Goal: Information Seeking & Learning: Understand process/instructions

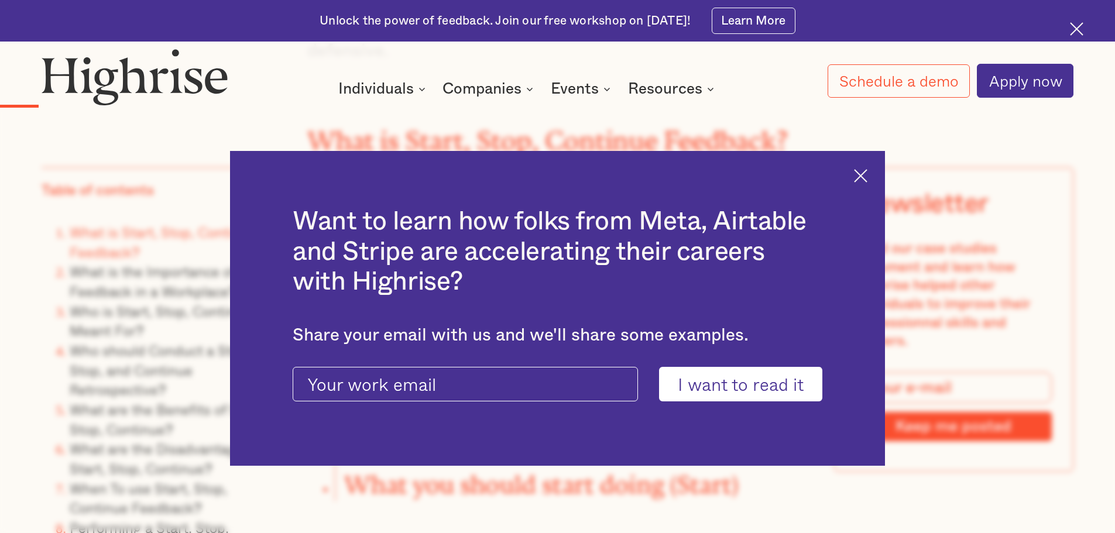
scroll to position [1404, 0]
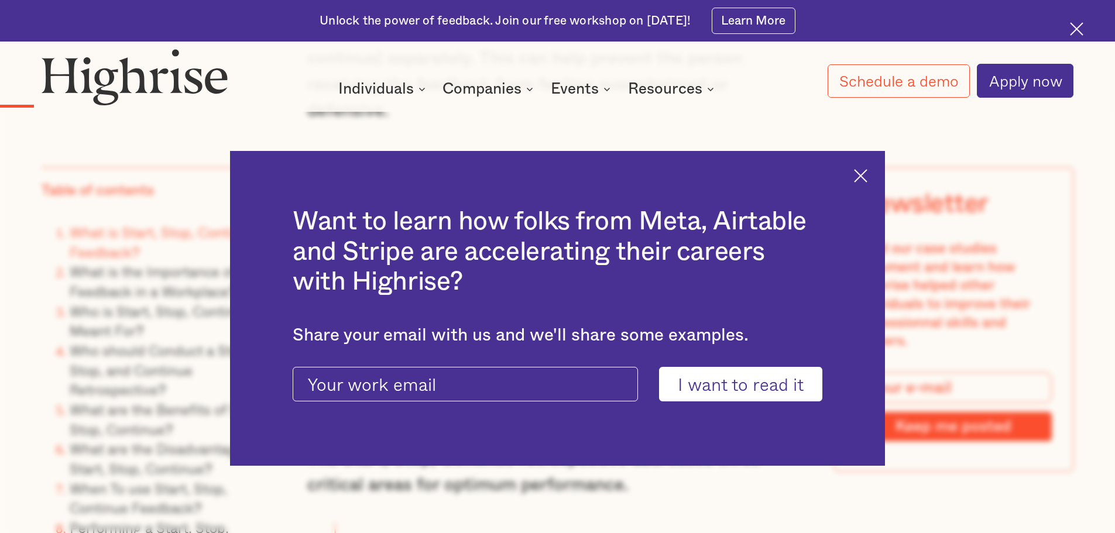
click at [866, 169] on img at bounding box center [860, 175] width 13 height 13
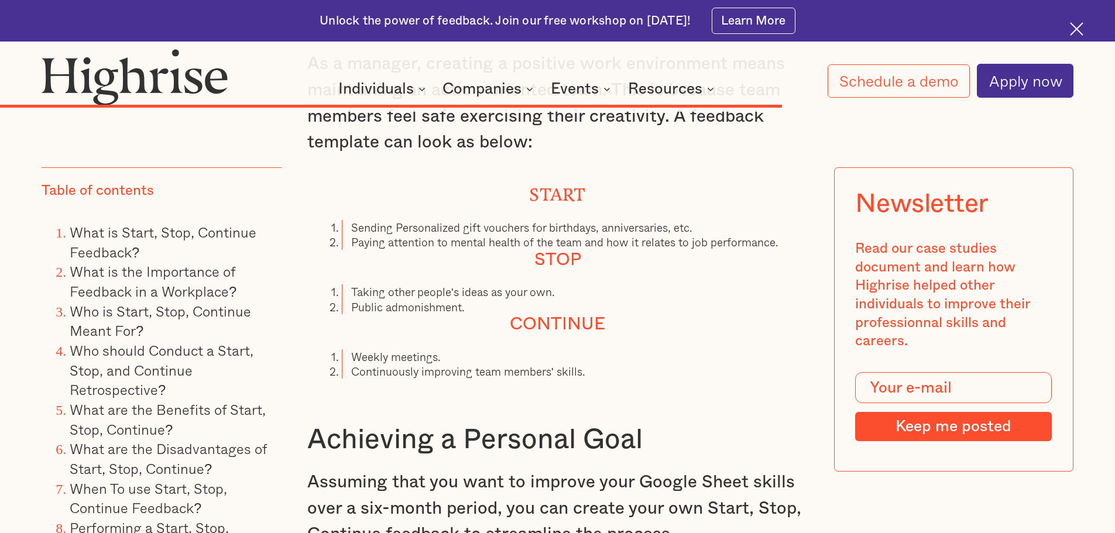
scroll to position [9888, 0]
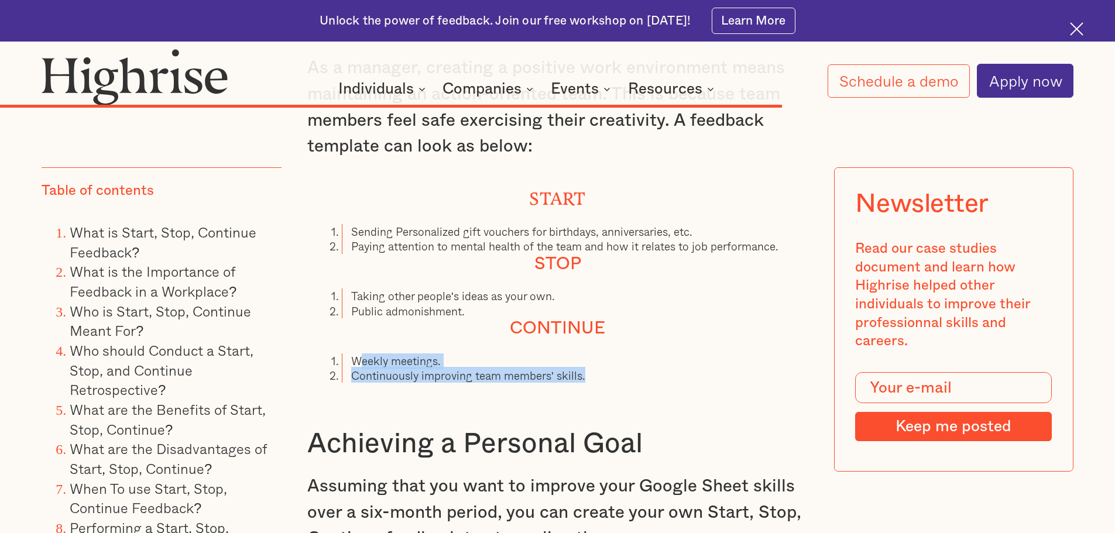
drag, startPoint x: 358, startPoint y: 345, endPoint x: 609, endPoint y: 365, distance: 251.2
click at [609, 365] on ol "Weekly meetings. Continuously improving team members' skills." at bounding box center [557, 368] width 501 height 30
click at [449, 368] on li "Continuously improving team members' skills." at bounding box center [575, 375] width 466 height 15
drag, startPoint x: 359, startPoint y: 344, endPoint x: 507, endPoint y: 356, distance: 149.1
click at [507, 356] on ol "Weekly meetings. Continuously improving team members' skills." at bounding box center [557, 368] width 501 height 30
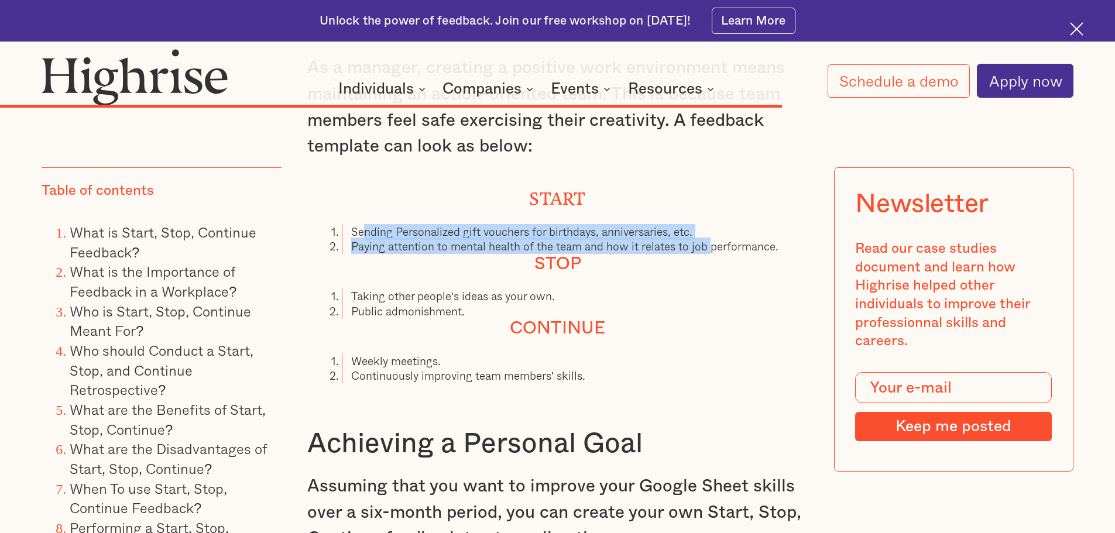
drag, startPoint x: 365, startPoint y: 213, endPoint x: 712, endPoint y: 228, distance: 347.9
click at [712, 228] on ol "Sending Personalized gift vouchers for birthdays, anniversaries, etc. Paying at…" at bounding box center [557, 239] width 501 height 30
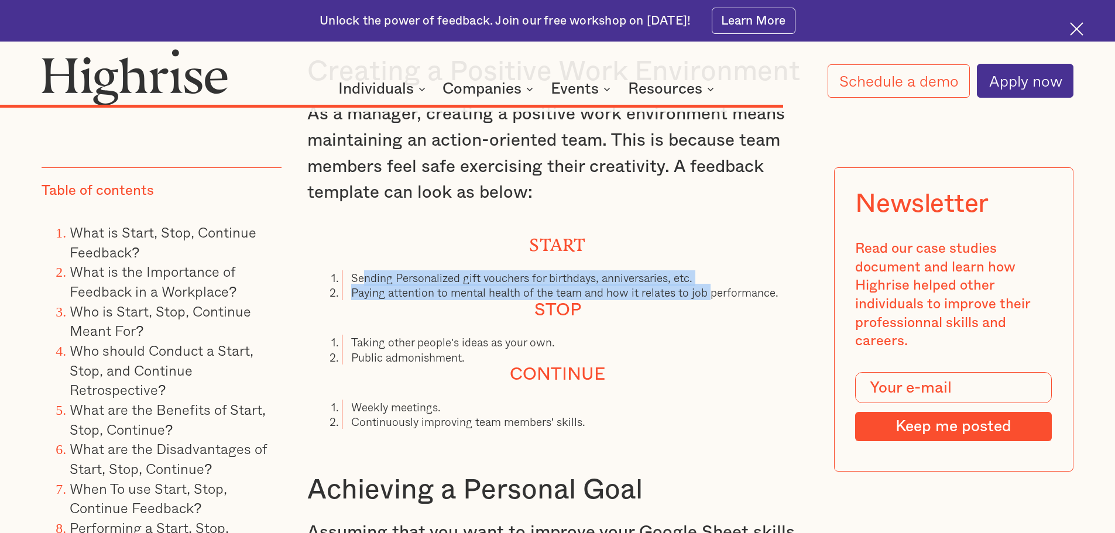
scroll to position [9830, 0]
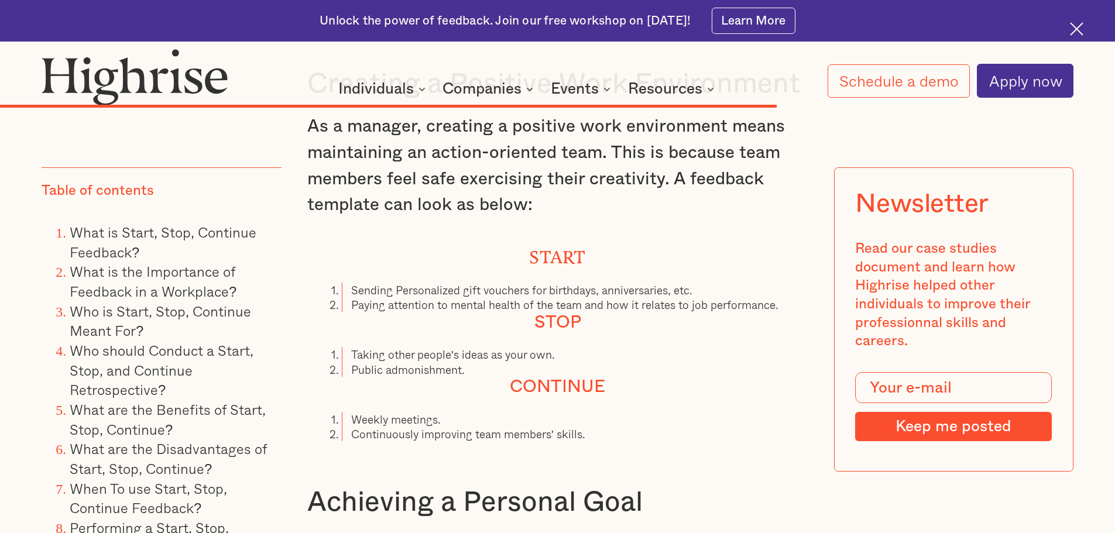
click at [414, 283] on li "Sending Personalized gift vouchers for birthdays, anniversaries, etc." at bounding box center [575, 290] width 466 height 15
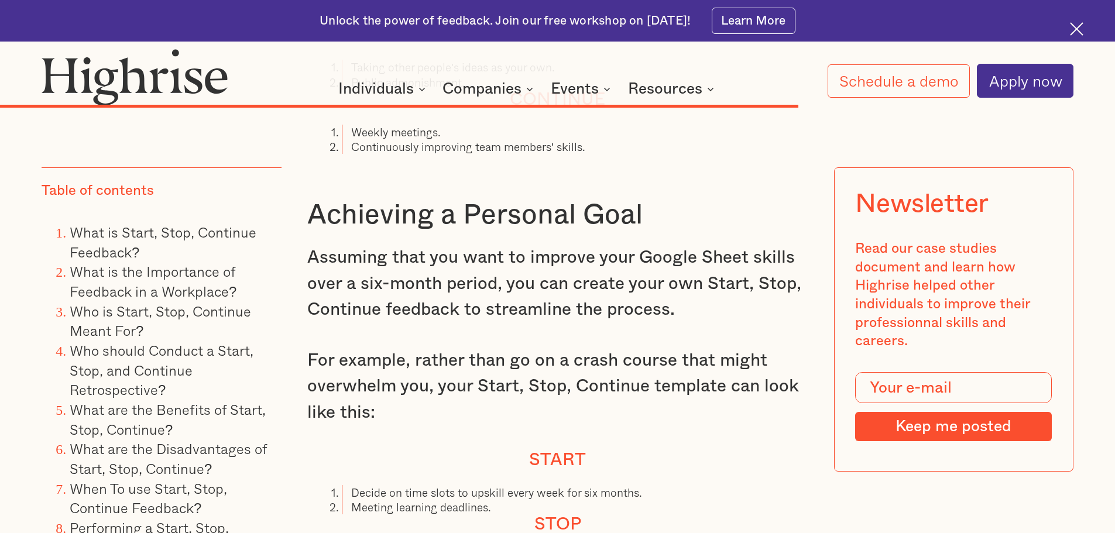
scroll to position [10298, 0]
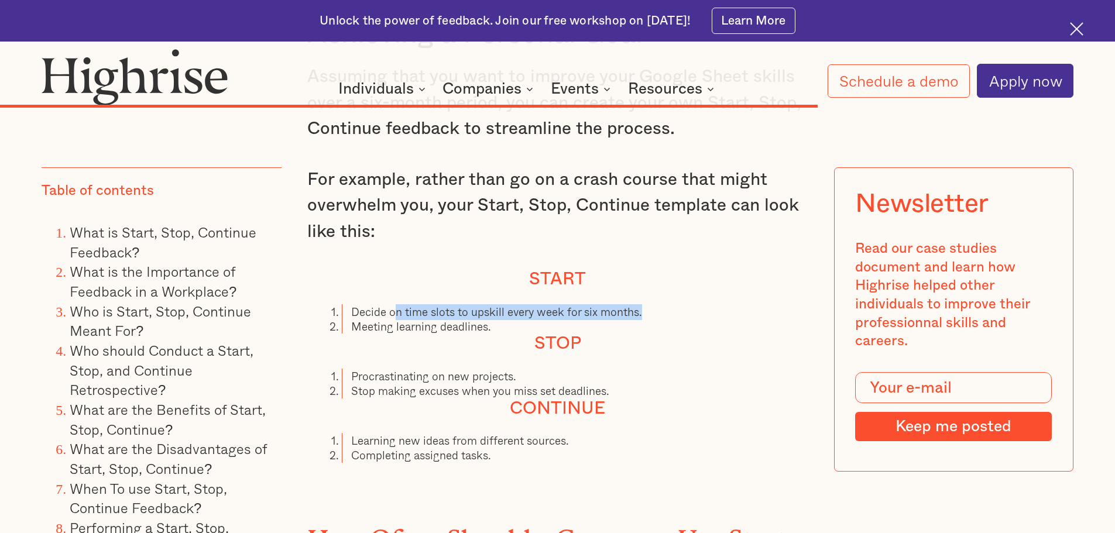
drag, startPoint x: 393, startPoint y: 295, endPoint x: 668, endPoint y: 302, distance: 275.7
click at [668, 304] on li "Decide on time slots to upskill every week for six months." at bounding box center [575, 311] width 466 height 15
drag, startPoint x: 372, startPoint y: 312, endPoint x: 469, endPoint y: 321, distance: 97.6
click at [469, 321] on li "Meeting learning deadlines." at bounding box center [575, 326] width 466 height 15
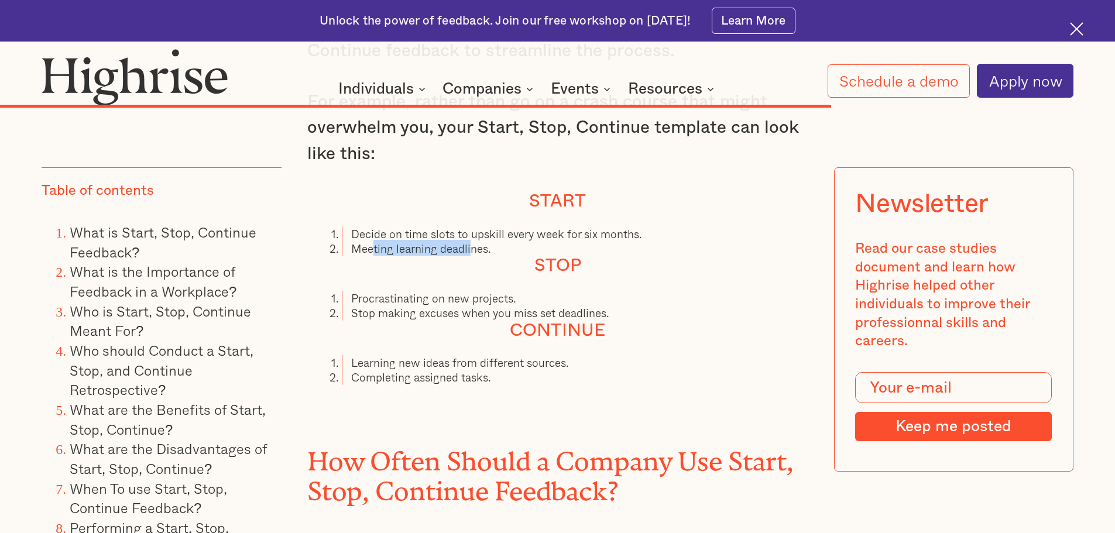
scroll to position [10473, 0]
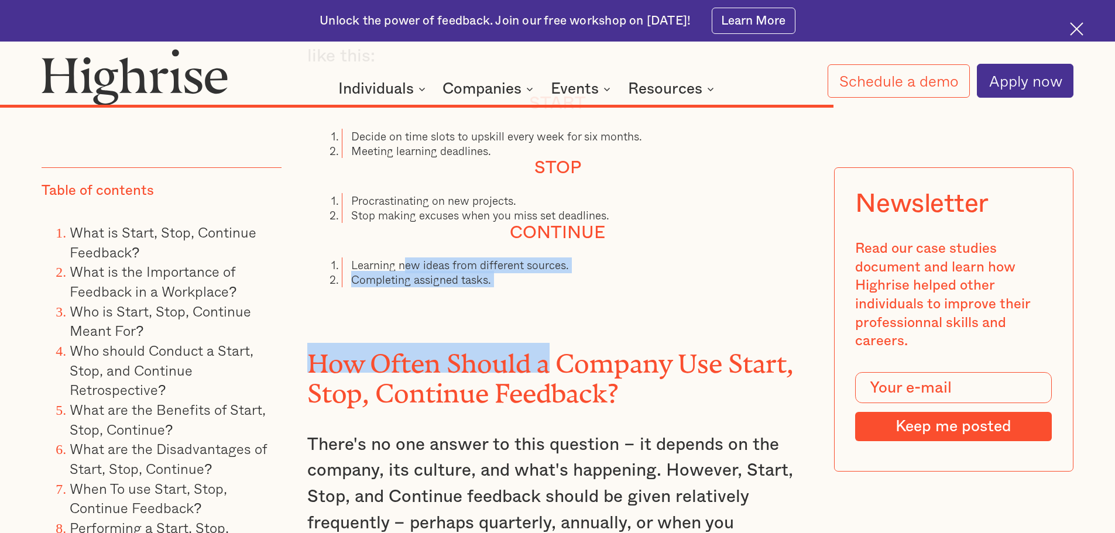
drag, startPoint x: 406, startPoint y: 257, endPoint x: 548, endPoint y: 284, distance: 144.8
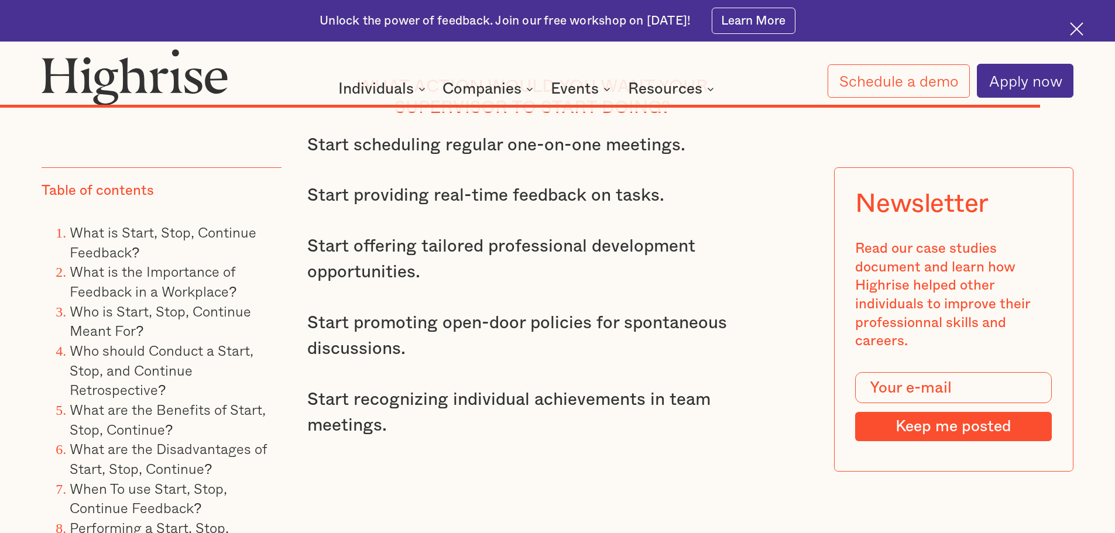
scroll to position [12814, 0]
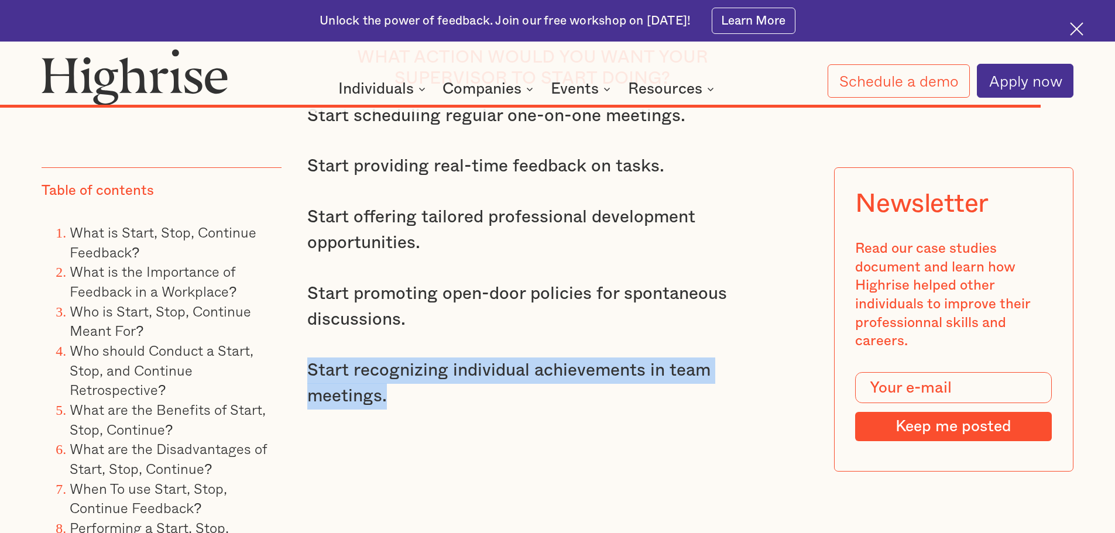
drag, startPoint x: 387, startPoint y: 338, endPoint x: 302, endPoint y: 298, distance: 93.5
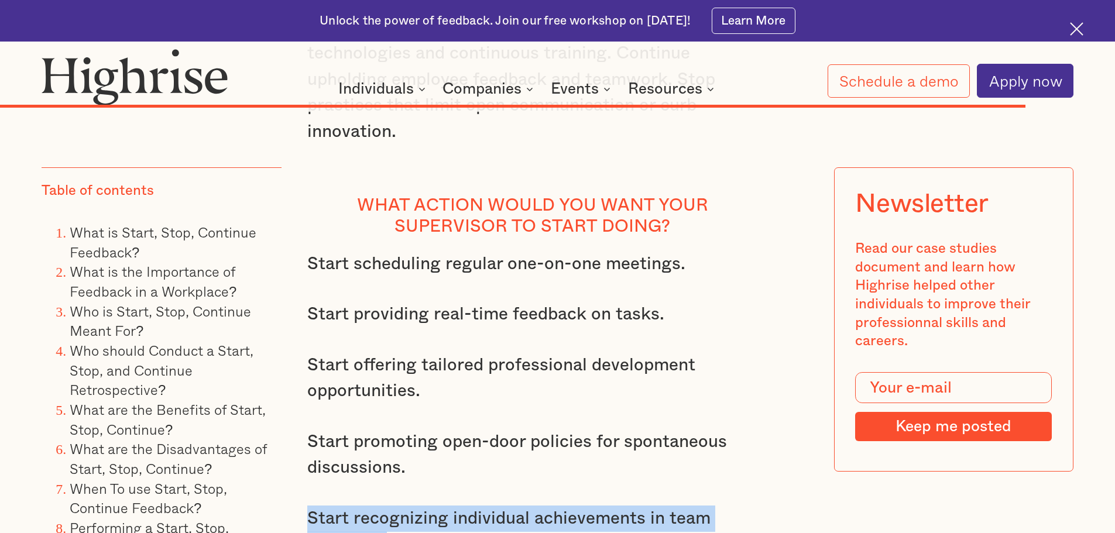
scroll to position [12638, 0]
